Goal: Information Seeking & Learning: Find specific fact

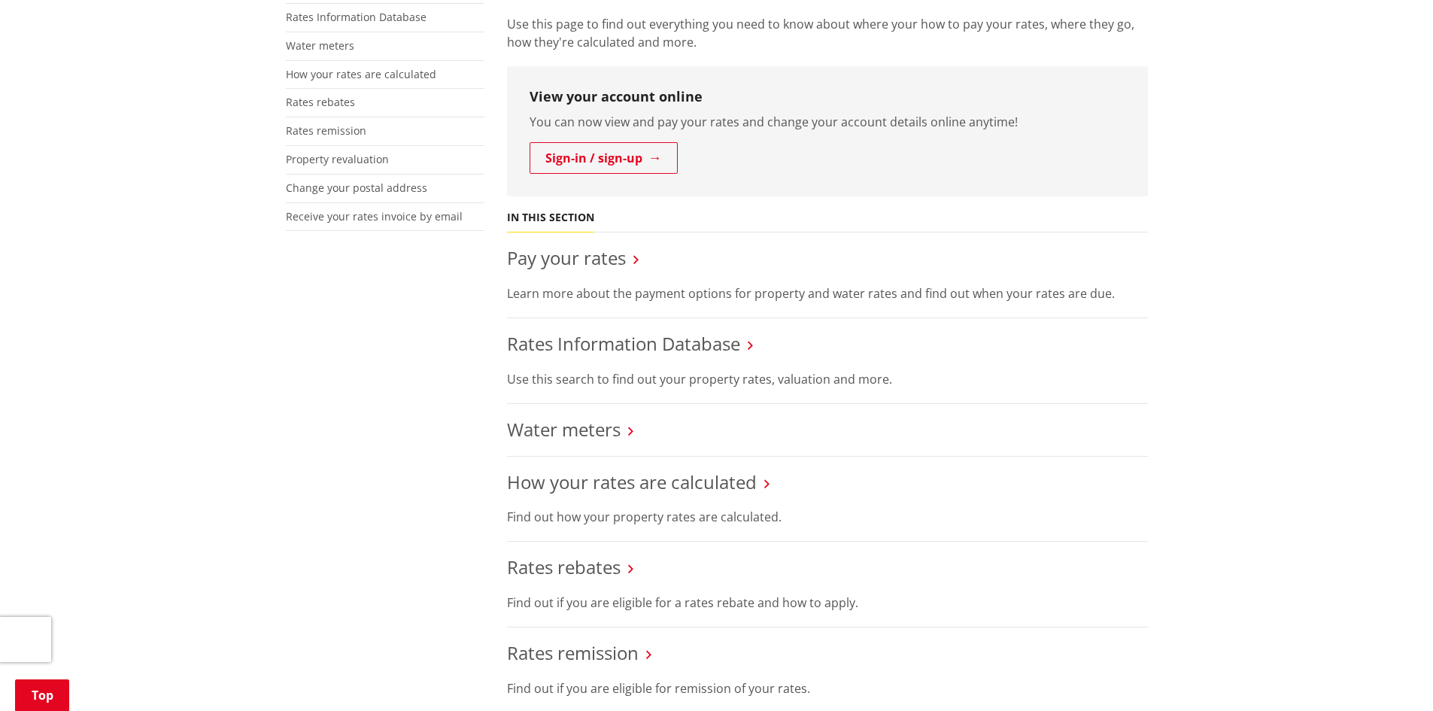
scroll to position [376, 0]
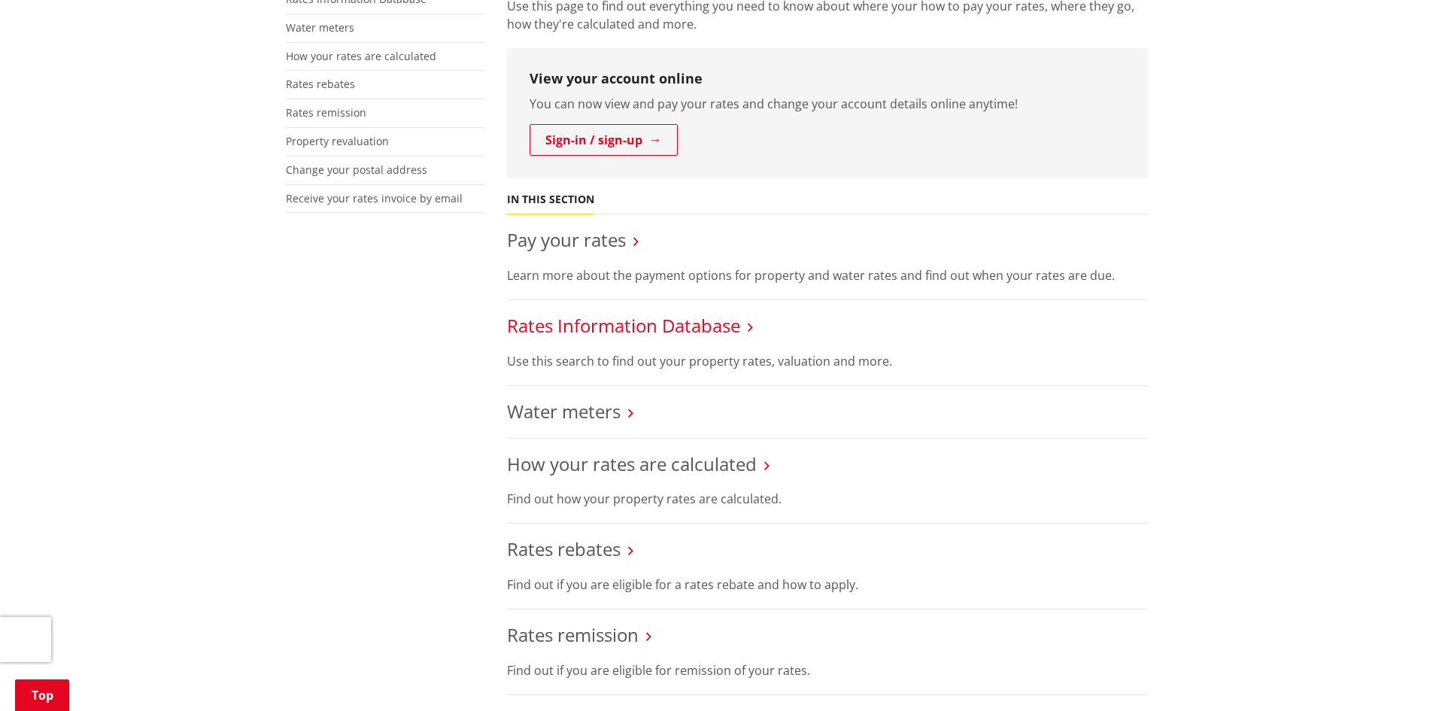
click at [642, 324] on link "Rates Information Database" at bounding box center [623, 325] width 233 height 25
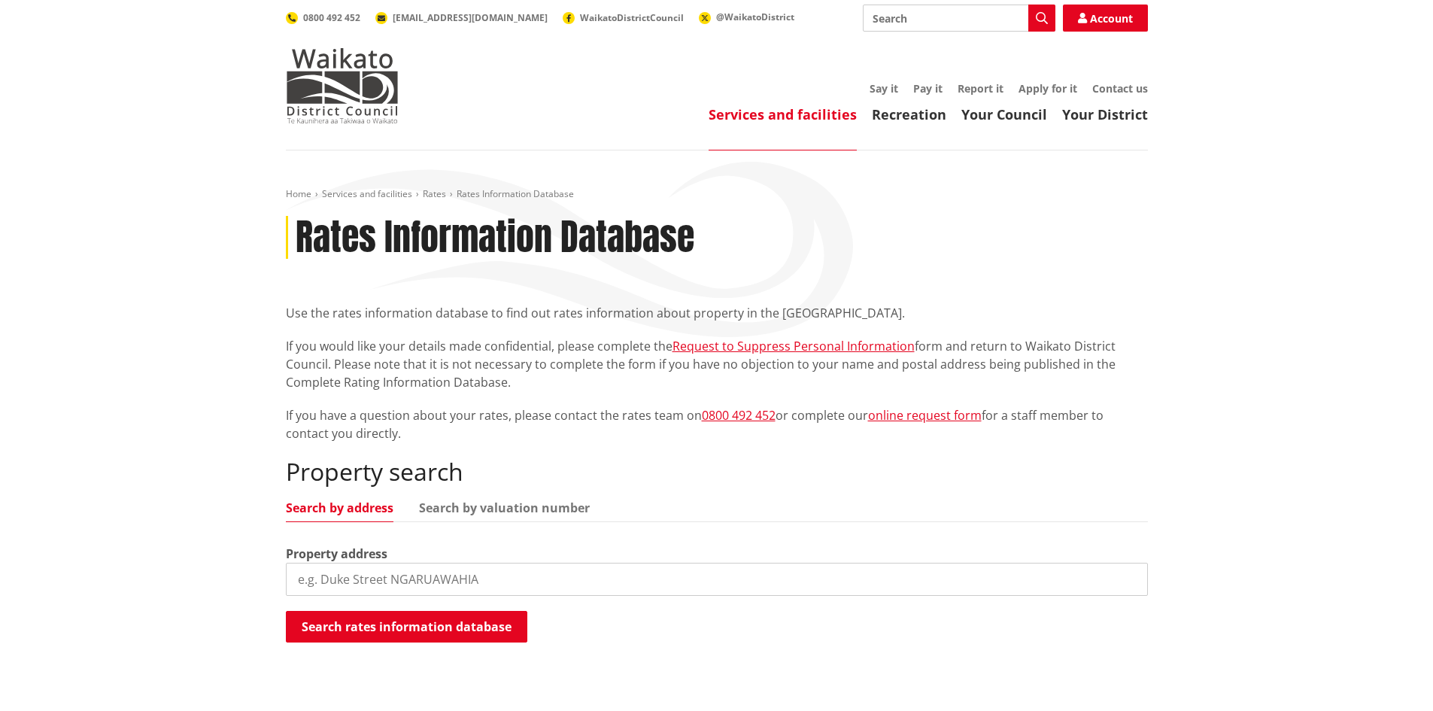
click at [412, 576] on input "search" at bounding box center [717, 579] width 862 height 33
click at [378, 633] on button "Search rates information database" at bounding box center [407, 627] width 242 height 32
click at [315, 584] on input "[GEOGRAPHIC_DATA][PERSON_NAME]" at bounding box center [717, 579] width 862 height 33
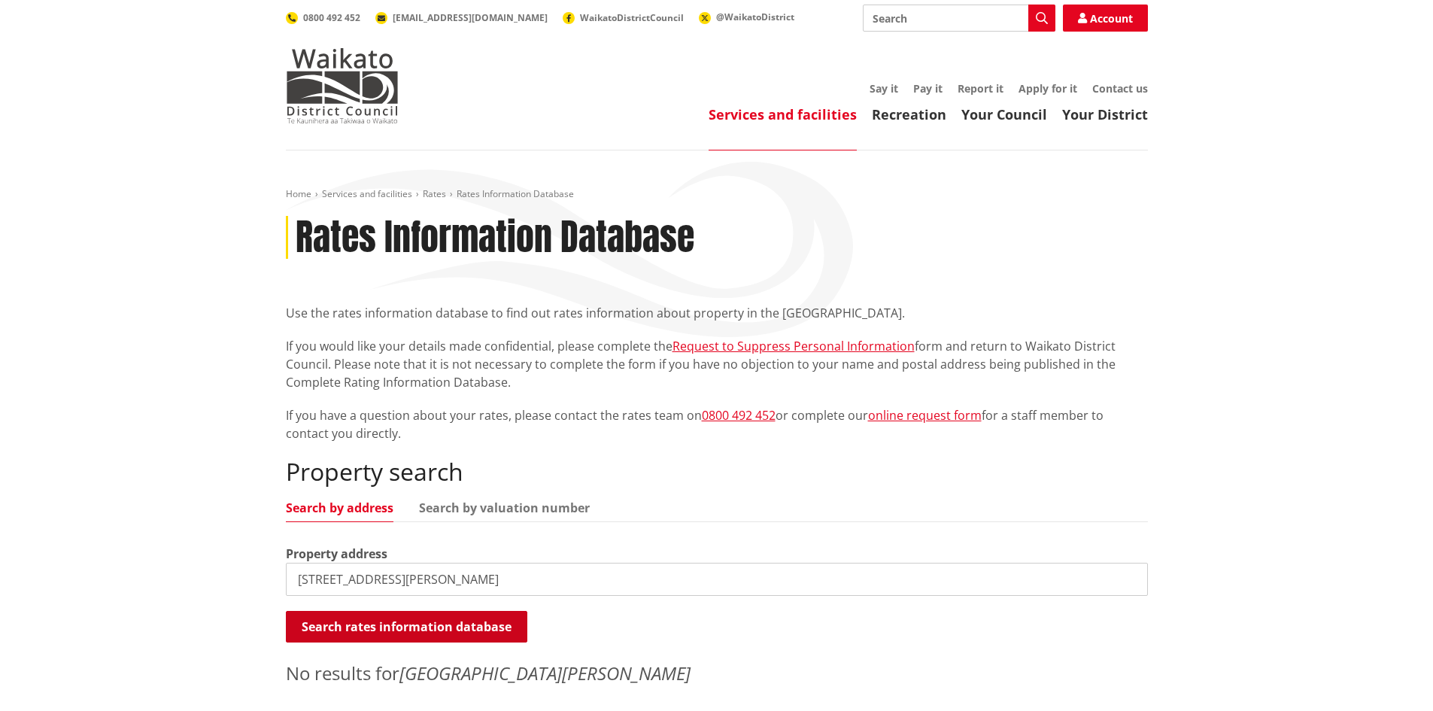
type input "[STREET_ADDRESS][PERSON_NAME]"
click at [360, 623] on button "Search rates information database" at bounding box center [407, 627] width 242 height 32
